Goal: Check status

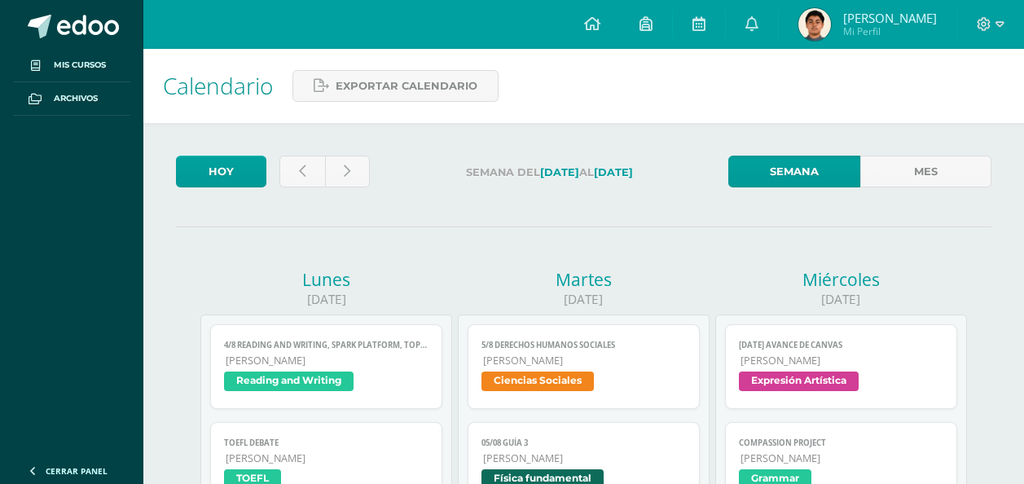
scroll to position [1059, 0]
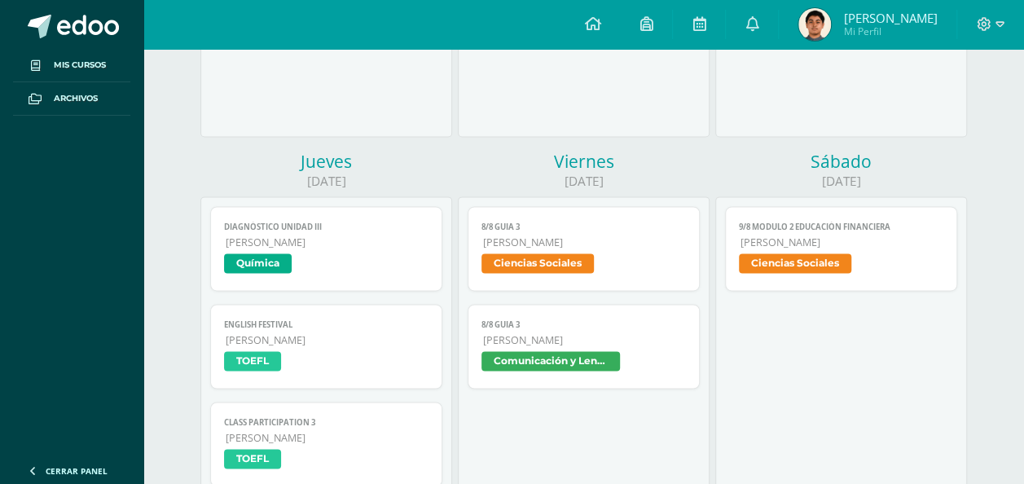
click at [901, 7] on link "Daniel Mi Perfil" at bounding box center [868, 24] width 178 height 49
click at [902, 28] on span "Mi Perfil" at bounding box center [890, 31] width 94 height 14
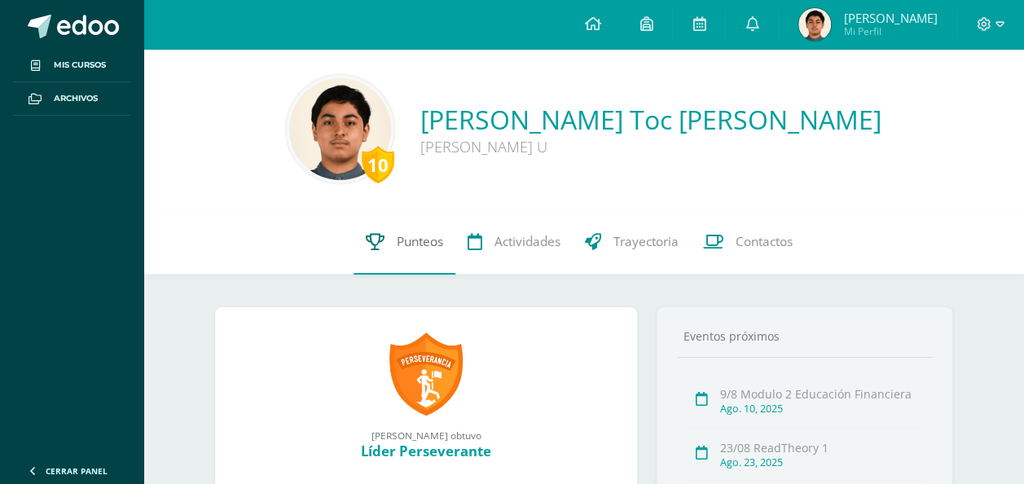
click at [424, 231] on link "Punteos" at bounding box center [405, 241] width 102 height 65
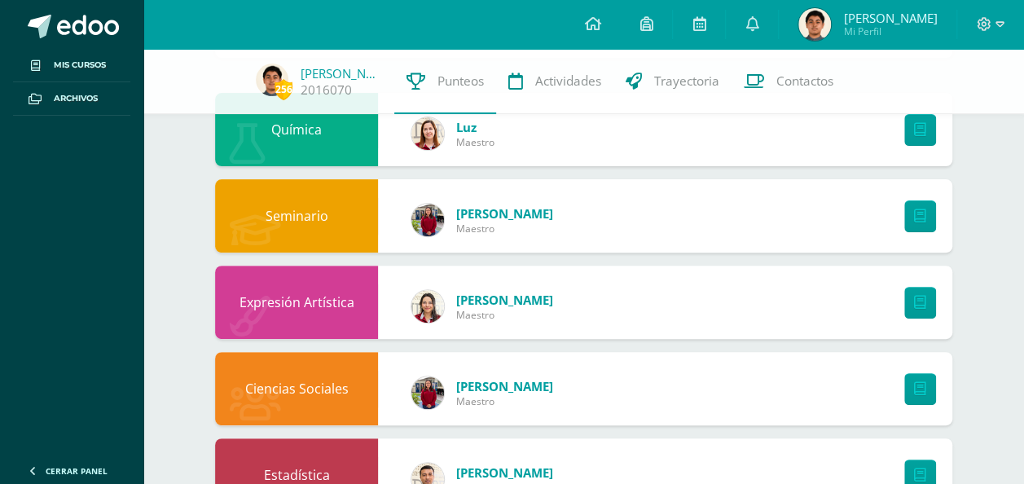
scroll to position [244, 0]
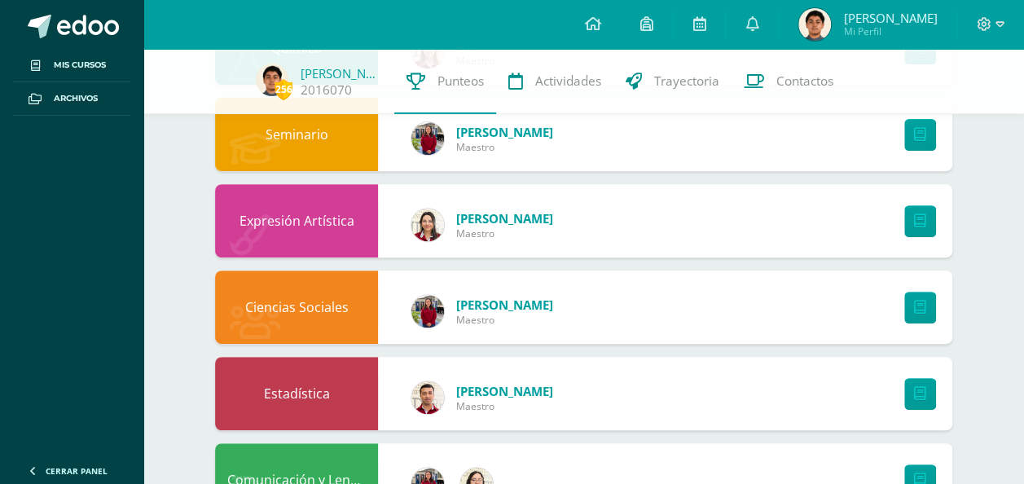
click at [903, 300] on div at bounding box center [916, 306] width 72 height 73
click at [917, 301] on icon at bounding box center [920, 308] width 12 height 14
